Goal: Information Seeking & Learning: Learn about a topic

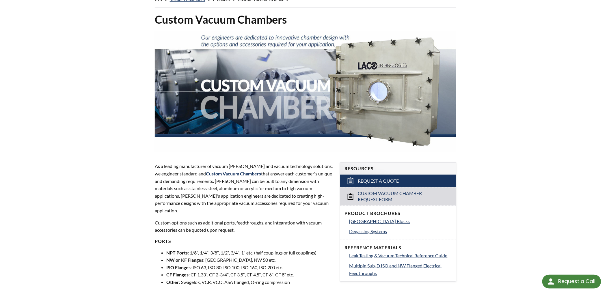
scroll to position [171, 0]
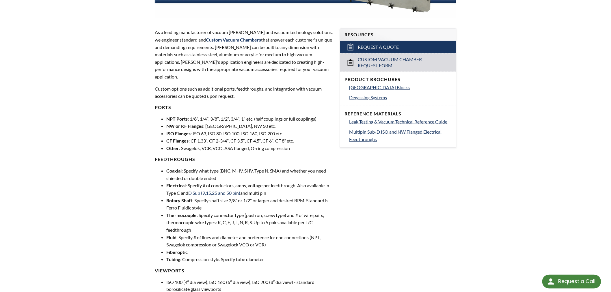
click at [232, 167] on li "Coaxial : Specify what type (BNC, MHV, SHV, Type N, SMA) and whether you need s…" at bounding box center [249, 174] width 167 height 15
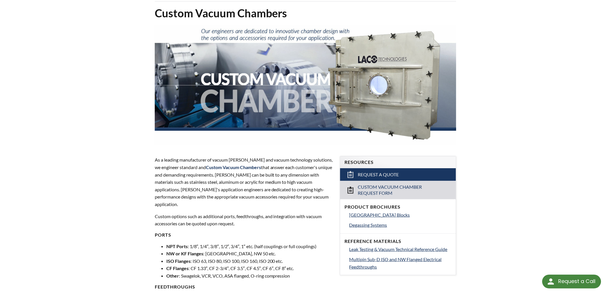
scroll to position [42, 0]
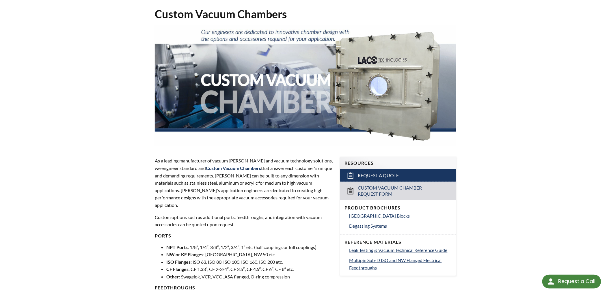
click at [247, 180] on p "As a leading manufacturer of vacuum chambers and vacuum technology solutions, w…" at bounding box center [244, 183] width 178 height 52
click at [367, 260] on span "Multipin Sub-D ISO and NW Flanged Electrical Feedthroughs" at bounding box center [395, 264] width 92 height 13
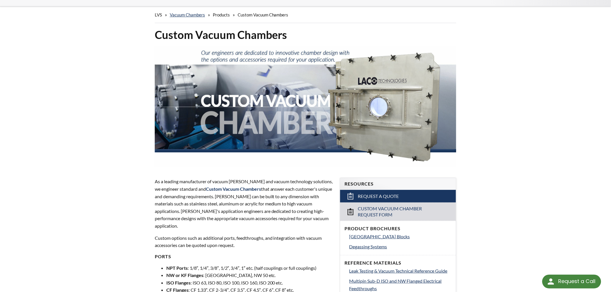
scroll to position [0, 0]
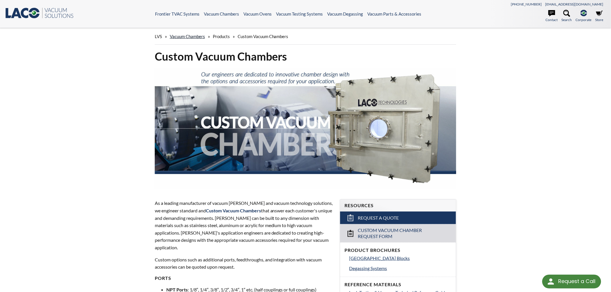
click at [196, 34] on link "Vacuum Chambers" at bounding box center [187, 36] width 35 height 5
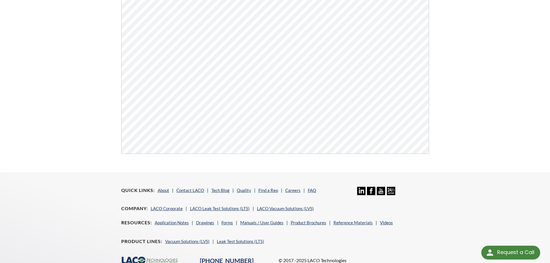
scroll to position [104, 0]
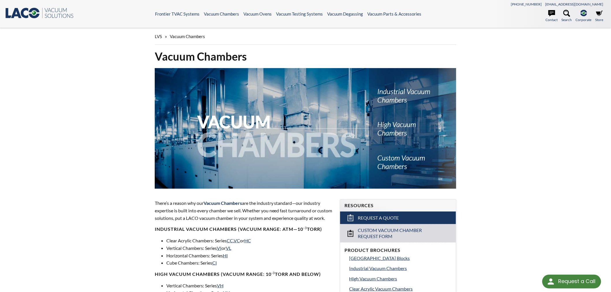
click at [158, 36] on span "LVS" at bounding box center [158, 36] width 7 height 5
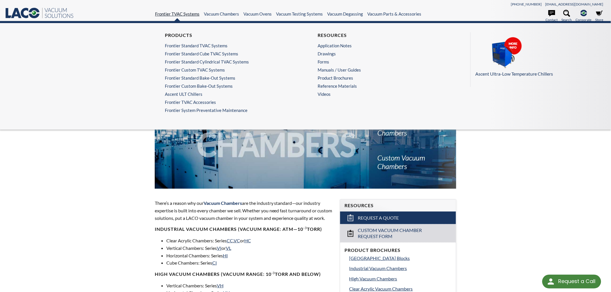
click at [173, 14] on link "Frontier TVAC Systems" at bounding box center [177, 13] width 44 height 5
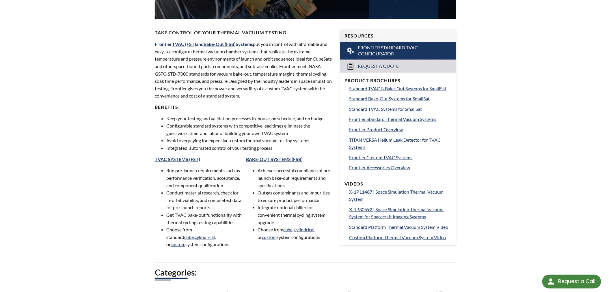
scroll to position [171, 0]
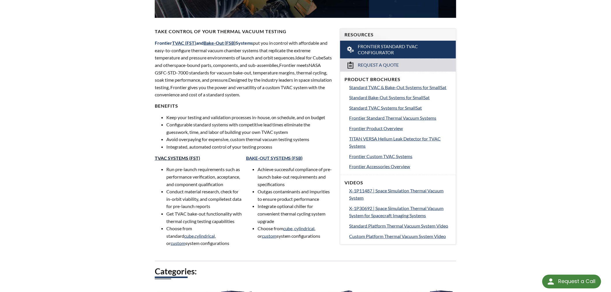
click at [185, 157] on link "TVAC SYSTEMS (FST)" at bounding box center [177, 157] width 45 height 5
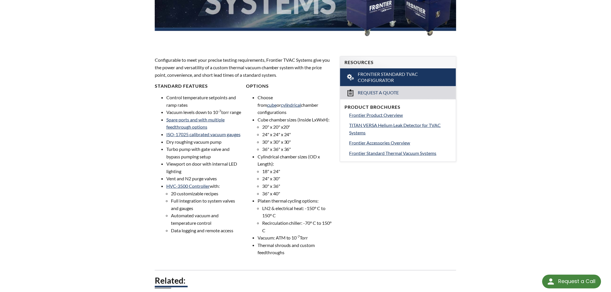
scroll to position [150, 0]
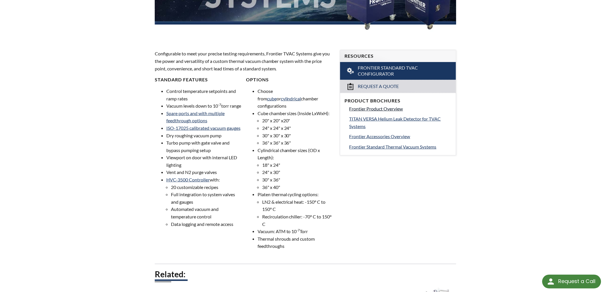
click at [383, 108] on span "Frontier Product Overview" at bounding box center [376, 108] width 54 height 5
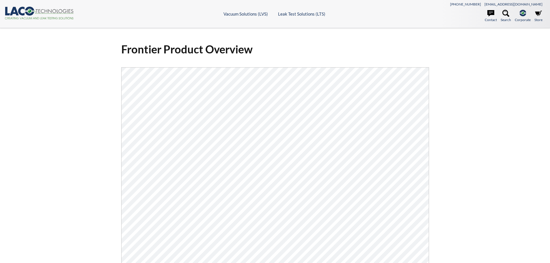
select select "Language Translate Widget"
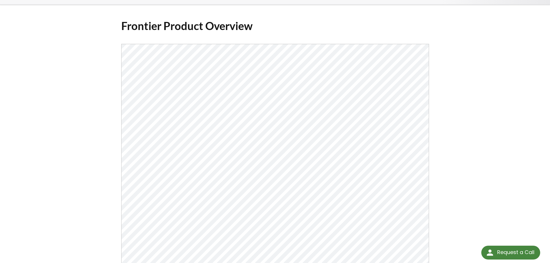
scroll to position [19, 0]
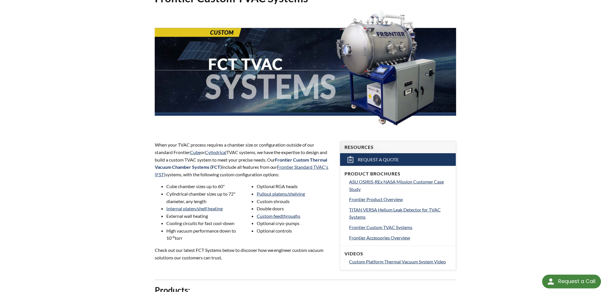
scroll to position [85, 0]
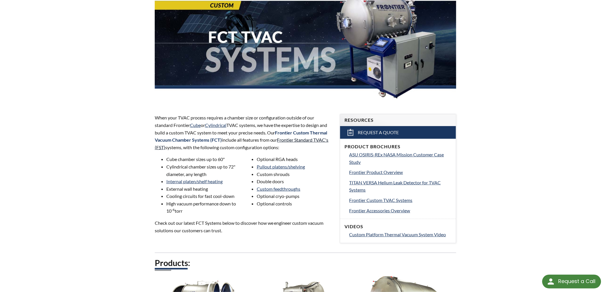
click at [189, 148] on link "Frontier Standard TVAC's (FST)" at bounding box center [242, 143] width 174 height 13
click at [389, 198] on span "Frontier Custom TVAC Systems" at bounding box center [380, 199] width 63 height 5
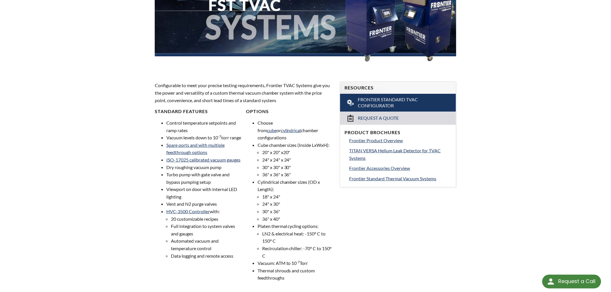
scroll to position [150, 0]
